Goal: Transaction & Acquisition: Purchase product/service

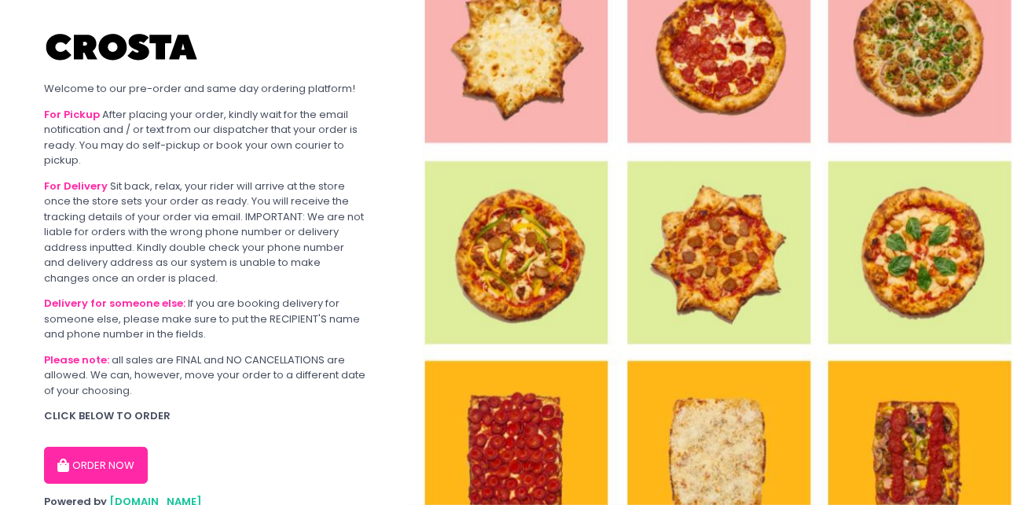
click at [100, 464] on button "ORDER NOW" at bounding box center [96, 465] width 104 height 38
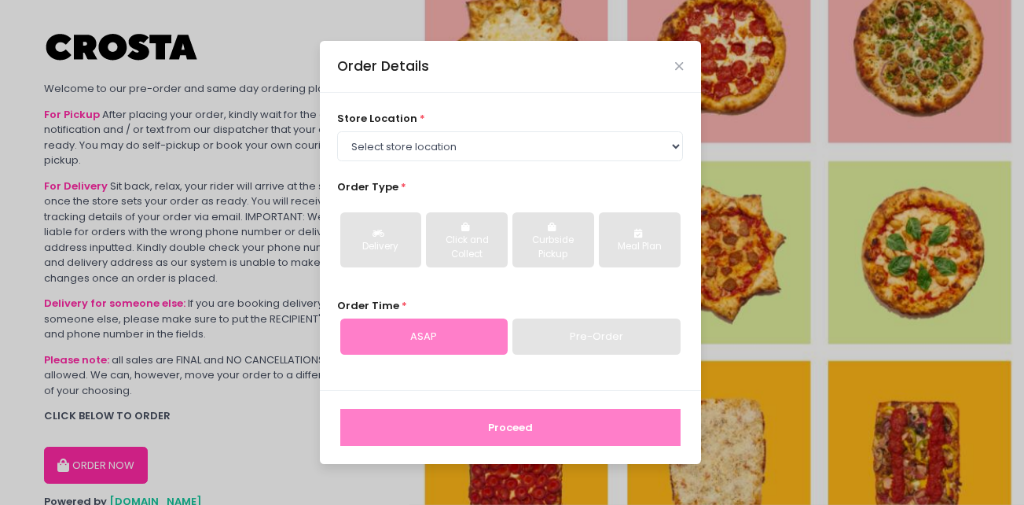
click at [419, 128] on div "store location * Select store location [PERSON_NAME] Pizza - [PERSON_NAME] Pizz…" at bounding box center [510, 136] width 346 height 50
click at [418, 136] on select "Select store location [PERSON_NAME] Pizza - [PERSON_NAME] Pizza - [GEOGRAPHIC_D…" at bounding box center [510, 146] width 346 height 30
select select "5fabb2e53664a8677beaeb89"
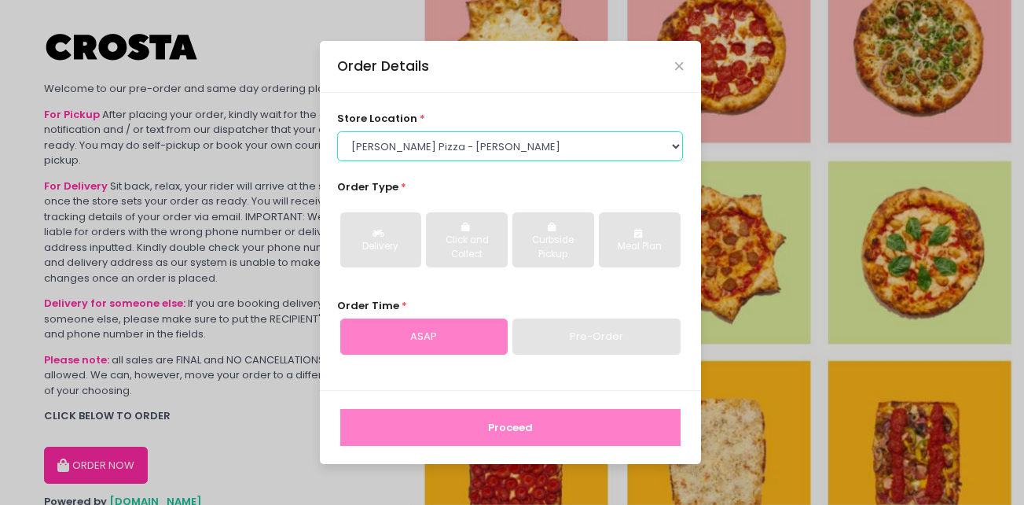
click at [337, 131] on select "Select store location [PERSON_NAME] Pizza - [PERSON_NAME] Pizza - [GEOGRAPHIC_D…" at bounding box center [510, 146] width 346 height 30
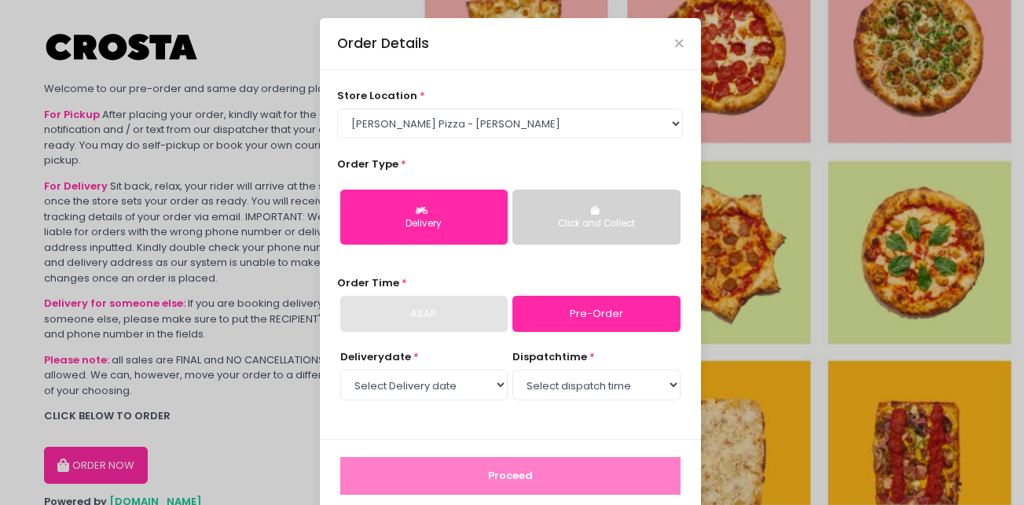
click at [473, 225] on div "Delivery" at bounding box center [423, 224] width 145 height 14
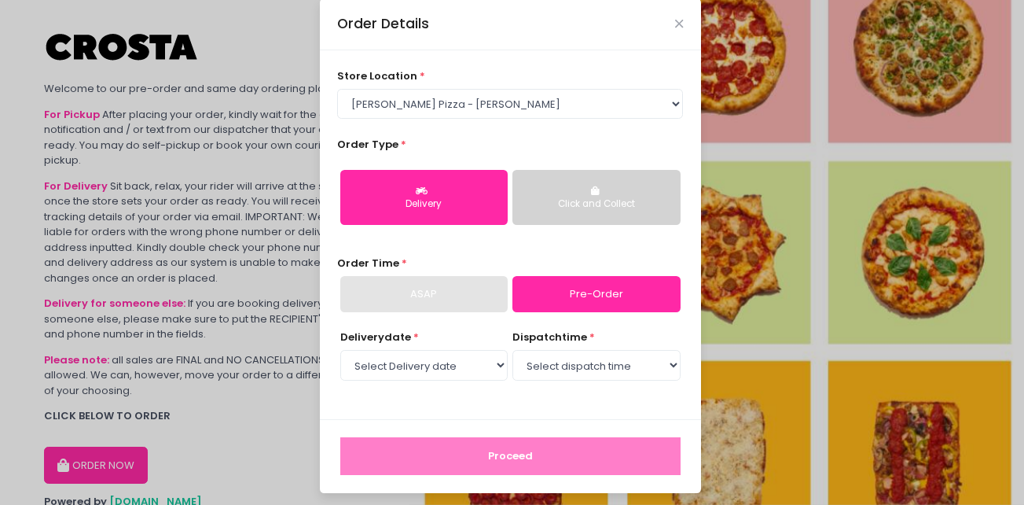
scroll to position [25, 0]
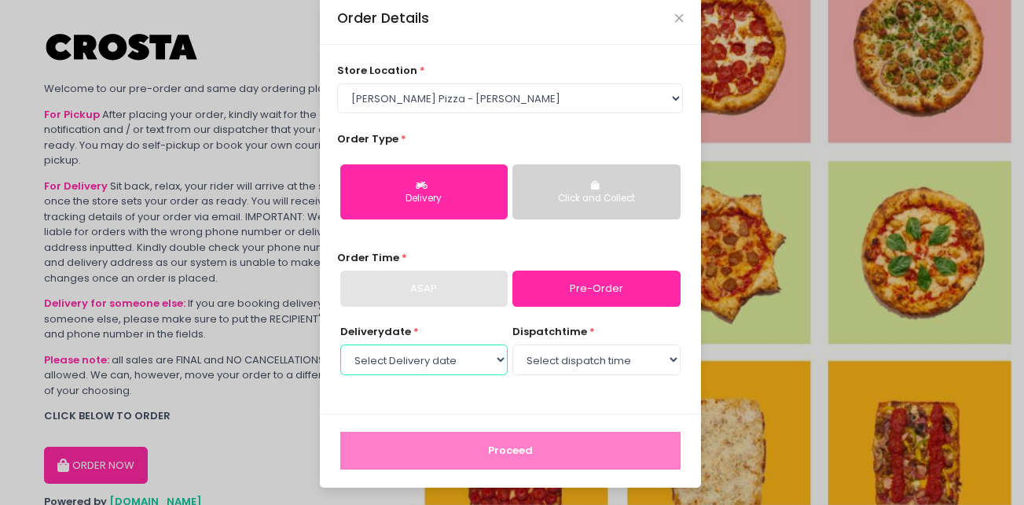
click at [473, 368] on select "Select Delivery date [DATE] [DATE] [DATE]" at bounding box center [423, 359] width 167 height 30
select select "[DATE]"
click at [340, 344] on select "Select Delivery date [DATE] [DATE] [DATE]" at bounding box center [423, 359] width 167 height 30
drag, startPoint x: 521, startPoint y: 380, endPoint x: 552, endPoint y: 363, distance: 34.8
click at [552, 363] on select "Select dispatch time 12:00 PM - 12:30 PM 12:30 PM - 01:00 PM 01:00 PM - 01:30 P…" at bounding box center [595, 359] width 167 height 30
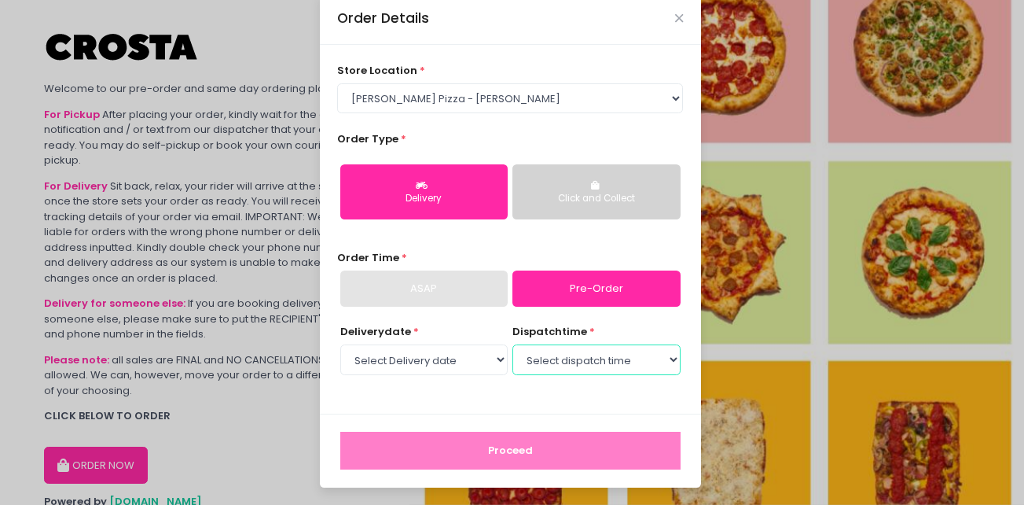
select select "12:00"
click at [512, 344] on select "Select dispatch time 12:00 PM - 12:30 PM 12:30 PM - 01:00 PM 01:00 PM - 01:30 P…" at bounding box center [595, 359] width 167 height 30
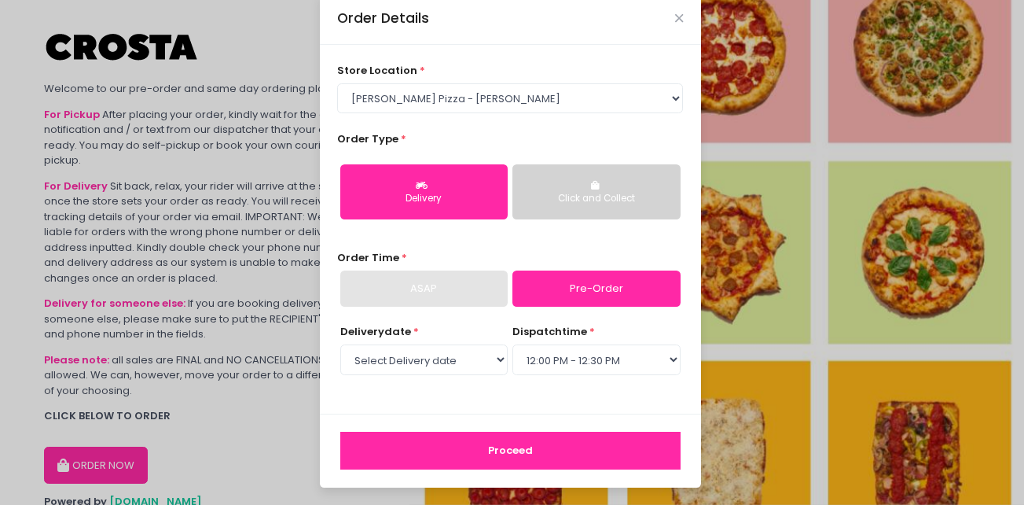
click at [489, 458] on button "Proceed" at bounding box center [510, 450] width 340 height 38
